Goal: Task Accomplishment & Management: Manage account settings

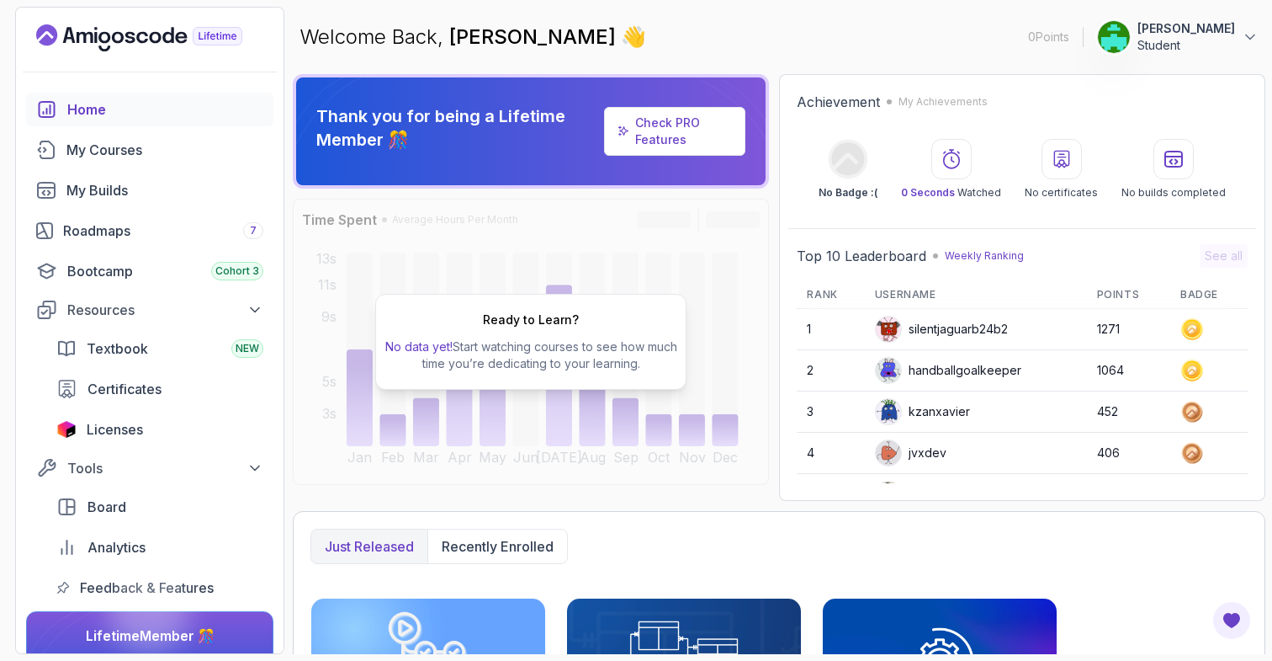
click at [1209, 19] on div "Welcome Back, [PERSON_NAME] 👋 0 Points [PERSON_NAME] Student" at bounding box center [779, 37] width 973 height 61
click at [1209, 29] on p "[PERSON_NAME]" at bounding box center [1187, 28] width 98 height 17
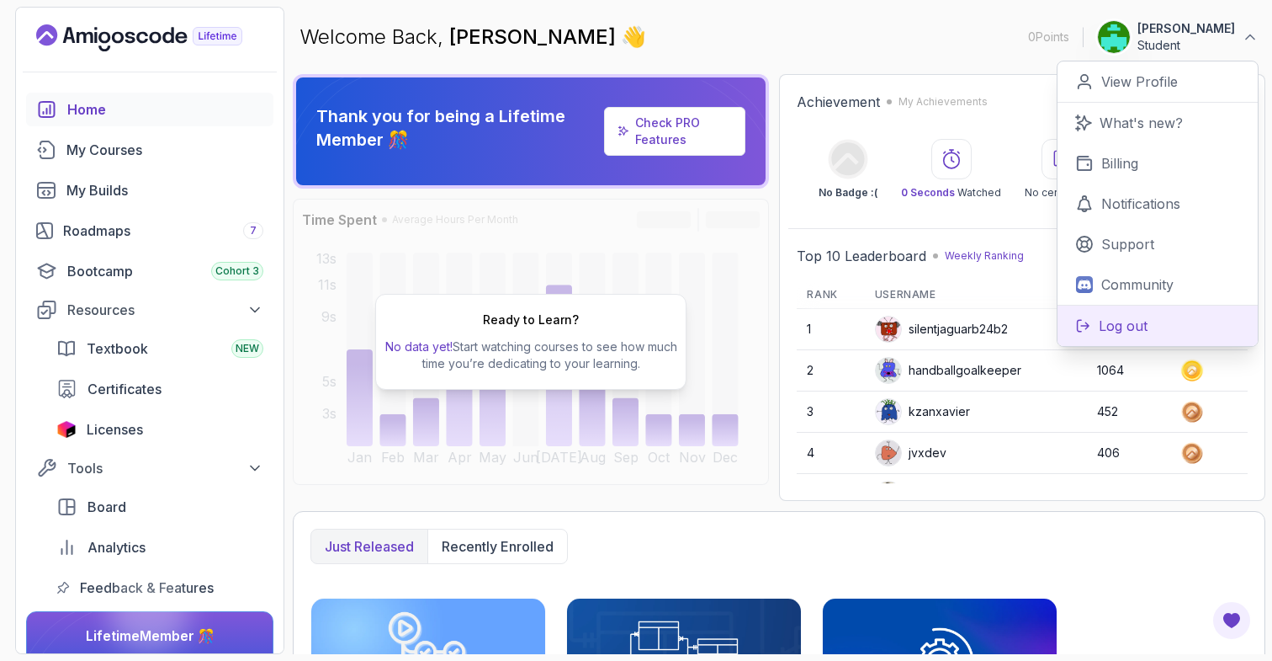
click at [1156, 323] on button "Log out" at bounding box center [1158, 325] width 200 height 41
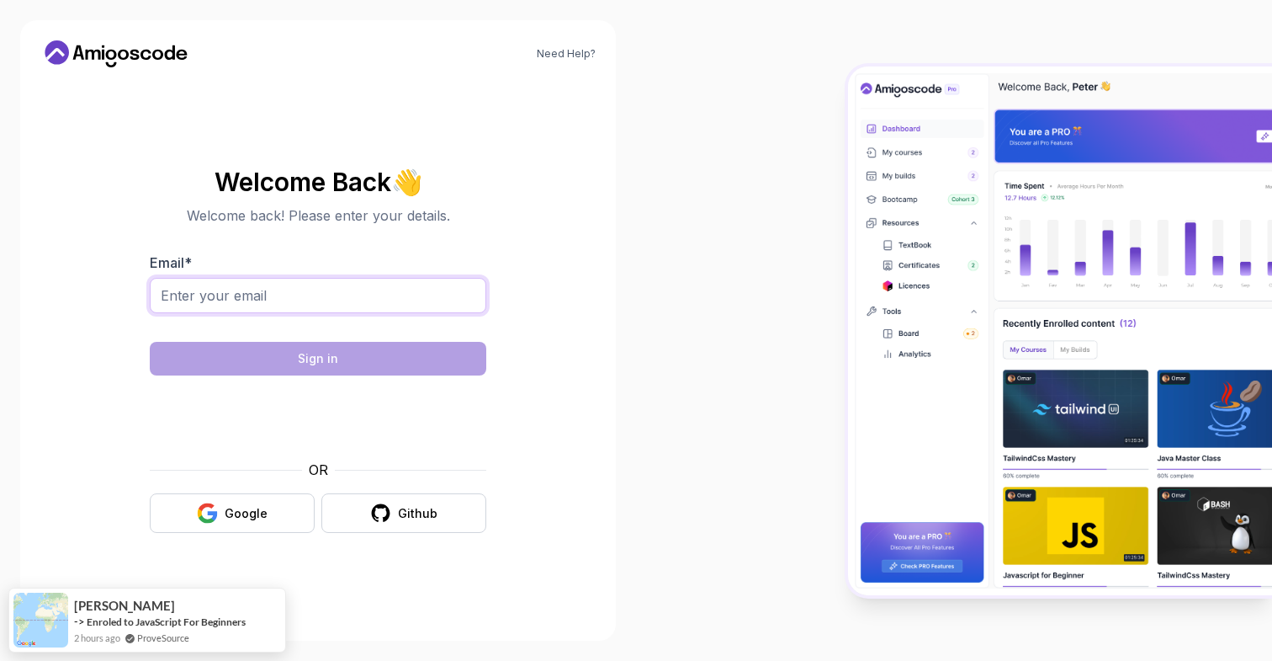
click at [395, 296] on input "Email *" at bounding box center [318, 295] width 337 height 35
click at [525, 268] on section "Welcome Back 👋 Welcome back! Please enter your details. Email * Sign in OR Goog…" at bounding box center [317, 350] width 555 height 398
click at [378, 310] on input "Email *" at bounding box center [318, 295] width 337 height 35
click at [481, 242] on div "Welcome Back 👋 Welcome back! Please enter your details. Email * Sign in OR Goog…" at bounding box center [318, 350] width 337 height 364
